Goal: Task Accomplishment & Management: Manage account settings

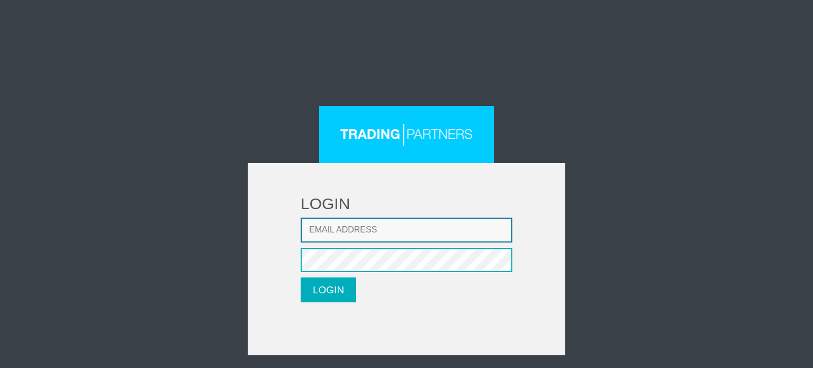
click at [345, 236] on input "Email address" at bounding box center [407, 230] width 212 height 25
type input "[EMAIL_ADDRESS][DOMAIN_NAME]"
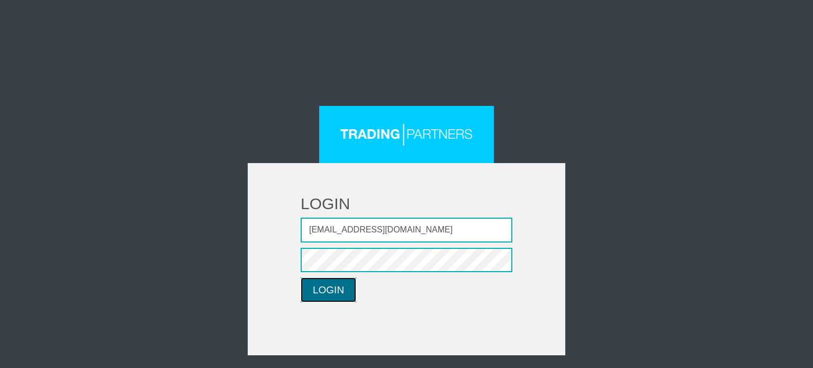
click at [336, 285] on button "LOGIN" at bounding box center [329, 289] width 56 height 25
click at [209, 185] on div "LOGIN Email address Password LOGIN Please wait..." at bounding box center [406, 230] width 619 height 249
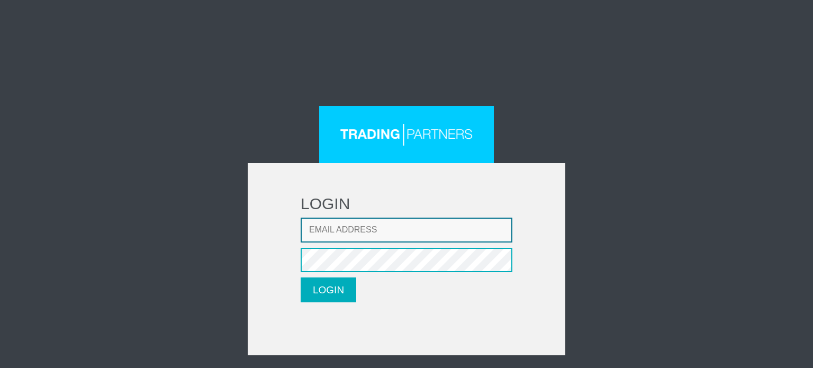
type input "[EMAIL_ADDRESS][DOMAIN_NAME]"
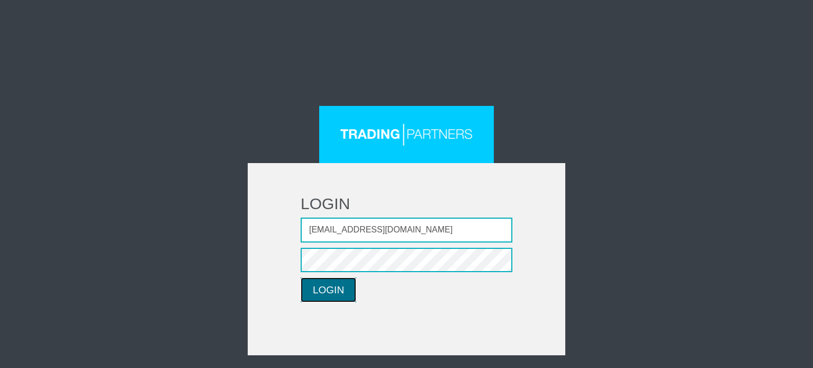
click at [316, 286] on button "LOGIN" at bounding box center [329, 289] width 56 height 25
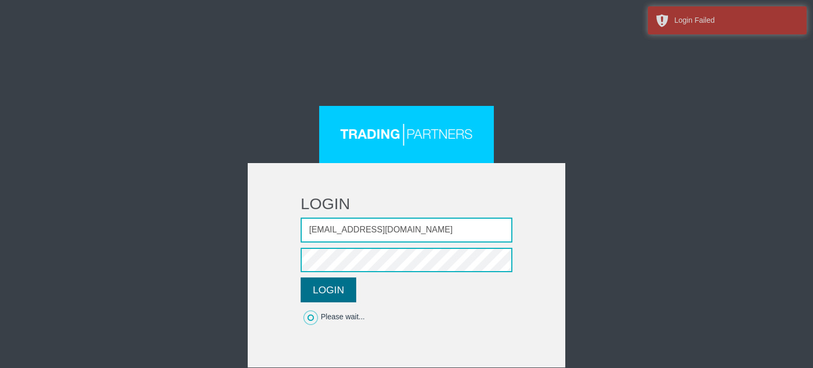
drag, startPoint x: 311, startPoint y: 318, endPoint x: 311, endPoint y: 294, distance: 24.4
click at [311, 318] on div "Please wait..." at bounding box center [407, 317] width 212 height 12
